Goal: Task Accomplishment & Management: Complete application form

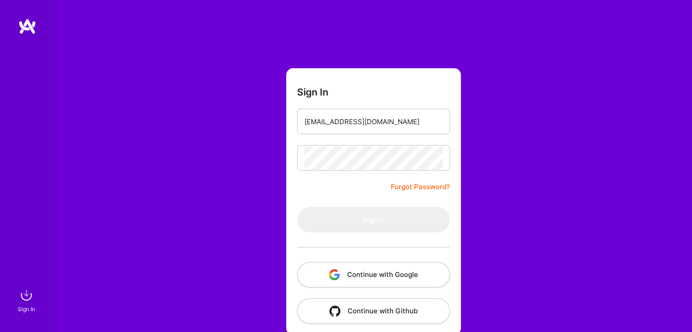
click at [354, 271] on button "Continue with Google" at bounding box center [373, 274] width 153 height 25
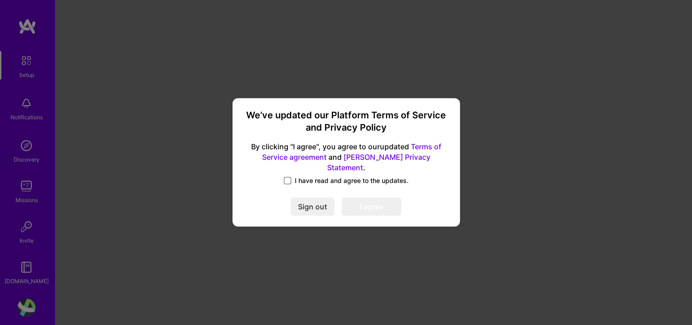
click at [289, 177] on span at bounding box center [287, 180] width 7 height 7
click at [0, 0] on input "I have read and agree to the updates." at bounding box center [0, 0] width 0 height 0
click at [360, 198] on button "I agree" at bounding box center [372, 207] width 60 height 18
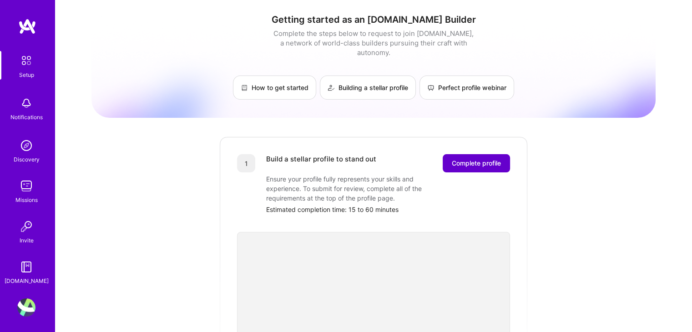
click at [469, 159] on span "Complete profile" at bounding box center [476, 163] width 49 height 9
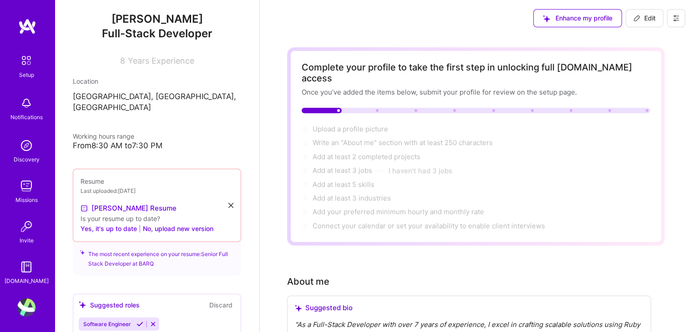
scroll to position [137, 0]
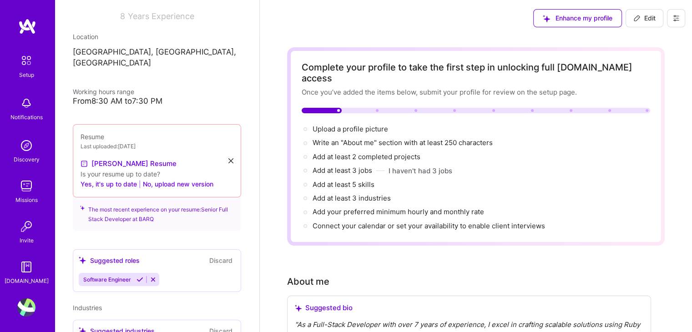
click at [228, 158] on icon at bounding box center [230, 160] width 5 height 5
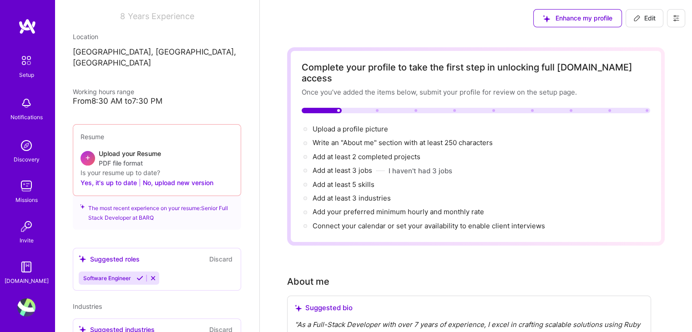
click at [93, 151] on div "+" at bounding box center [88, 158] width 15 height 15
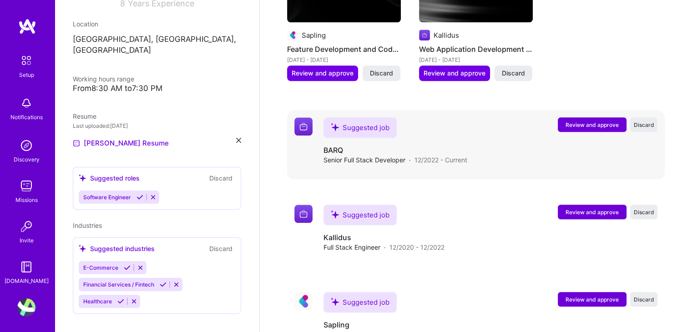
scroll to position [926, 0]
